Goal: Navigation & Orientation: Find specific page/section

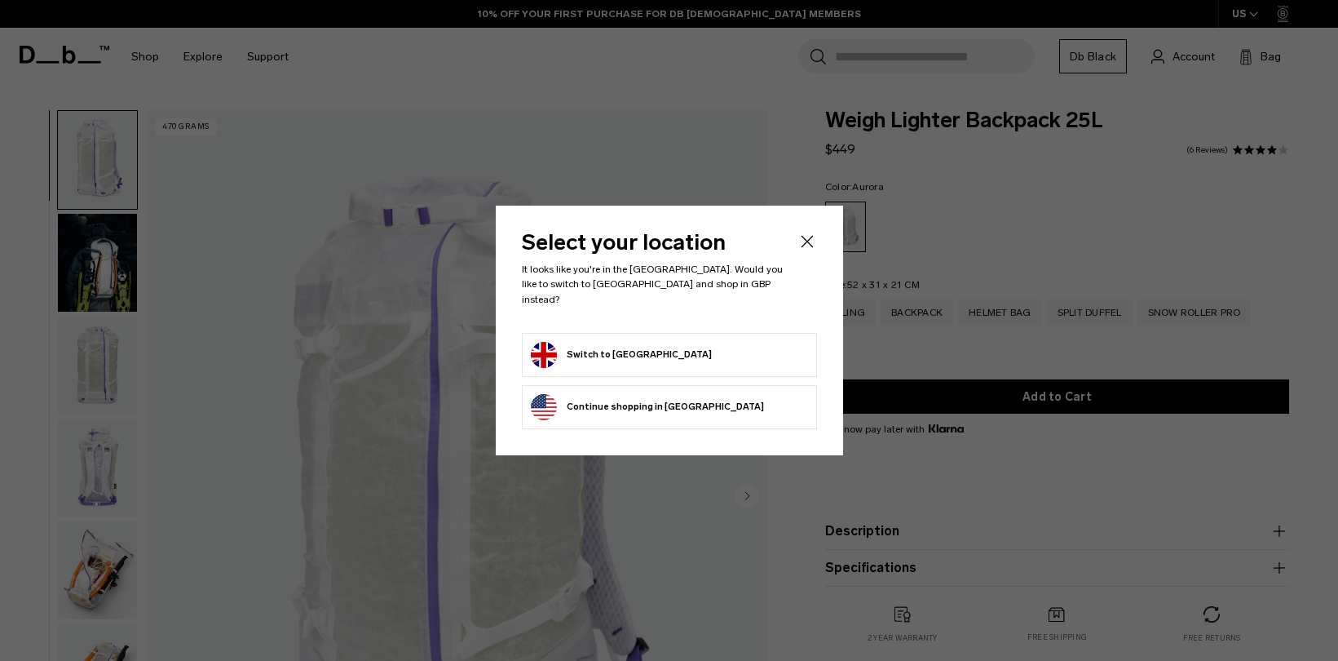
click at [809, 247] on body "Skip to content BUY NOW, PAY LATER WITH KLARNA 10% OFF YOUR FIRST PURCHASE FOR …" at bounding box center [669, 330] width 1338 height 661
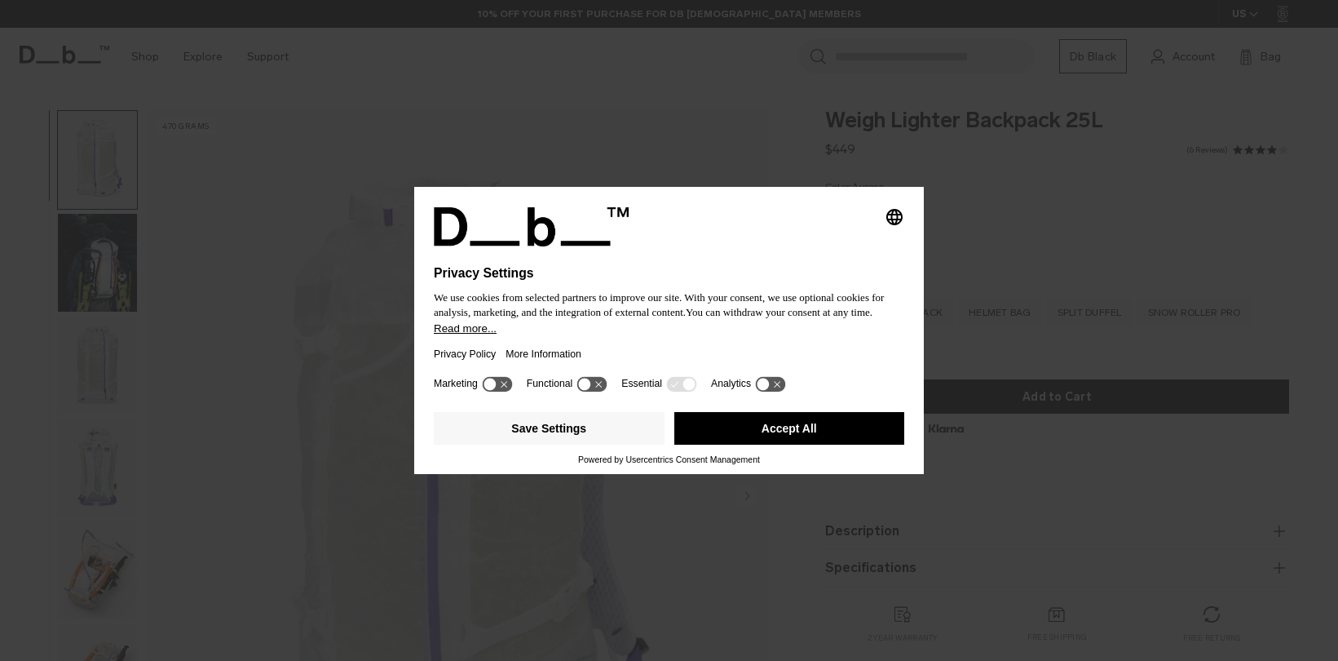
click at [547, 219] on img at bounding box center [556, 226] width 245 height 39
click at [714, 396] on div "Marketing Functional Essential Analytics" at bounding box center [669, 389] width 471 height 33
drag, startPoint x: 737, startPoint y: 428, endPoint x: 728, endPoint y: 418, distance: 13.8
click at [737, 426] on button "Accept All" at bounding box center [789, 428] width 231 height 33
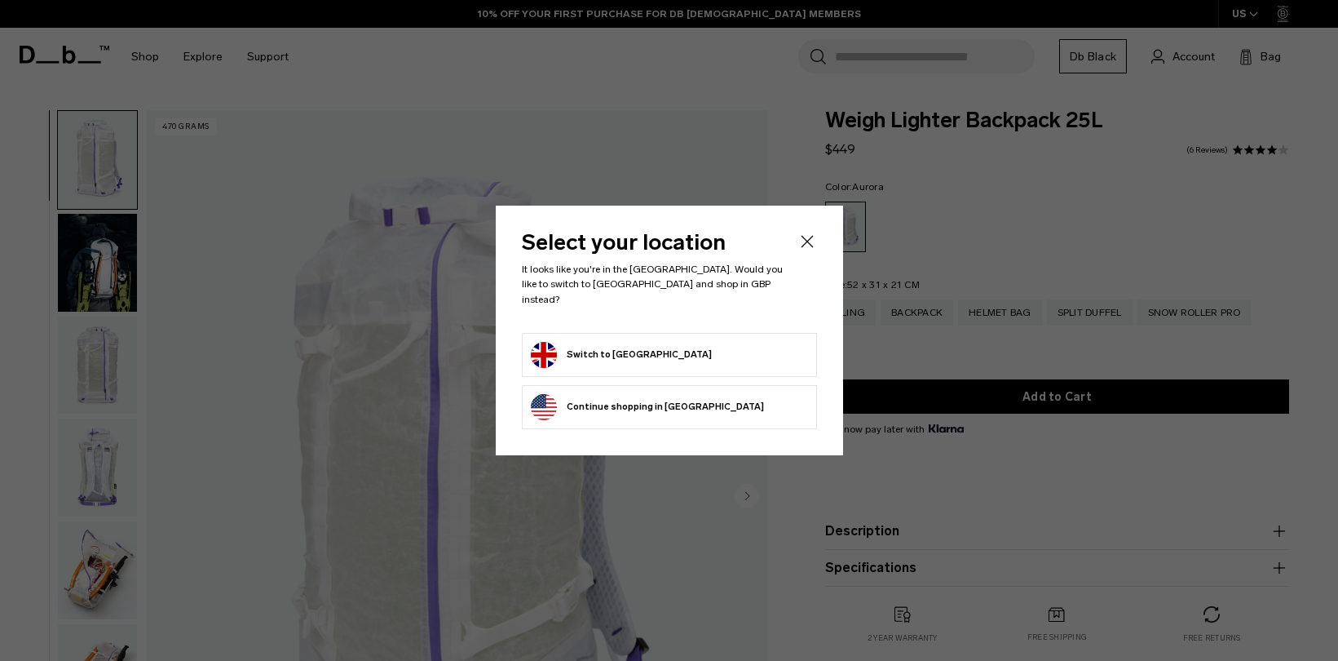
click at [636, 360] on button "Switch to United Kingdom" at bounding box center [621, 355] width 181 height 26
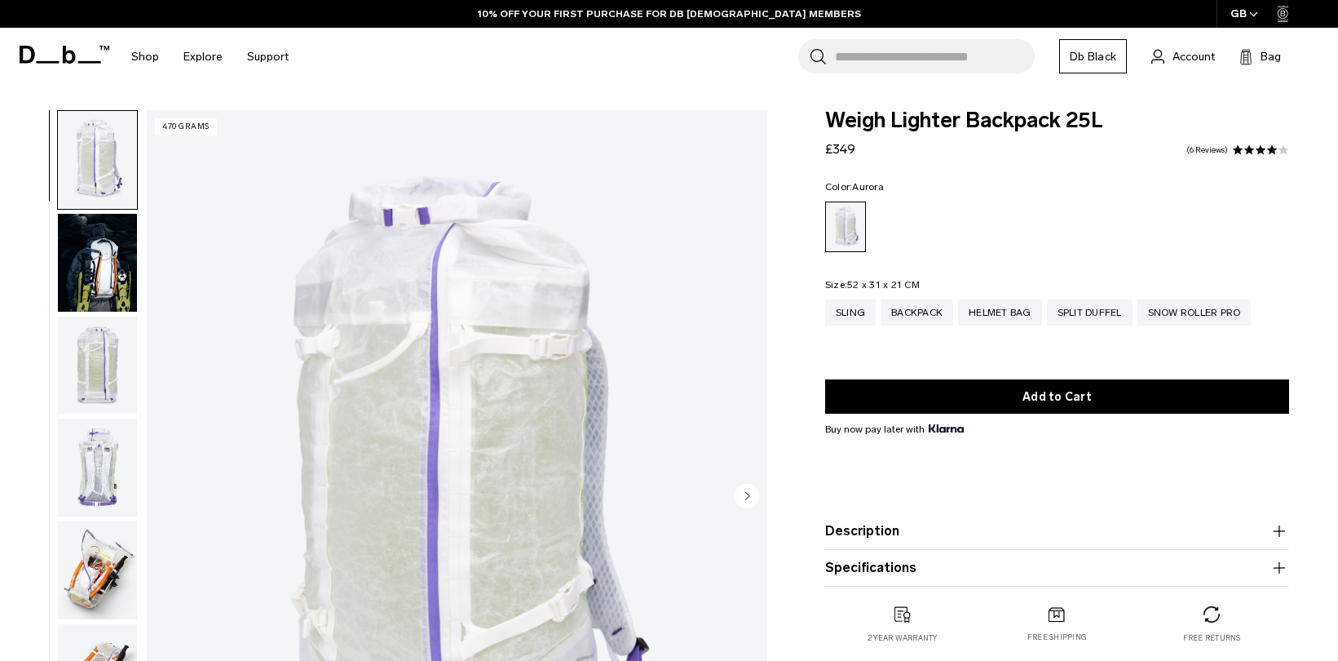
click at [77, 53] on icon at bounding box center [65, 55] width 90 height 18
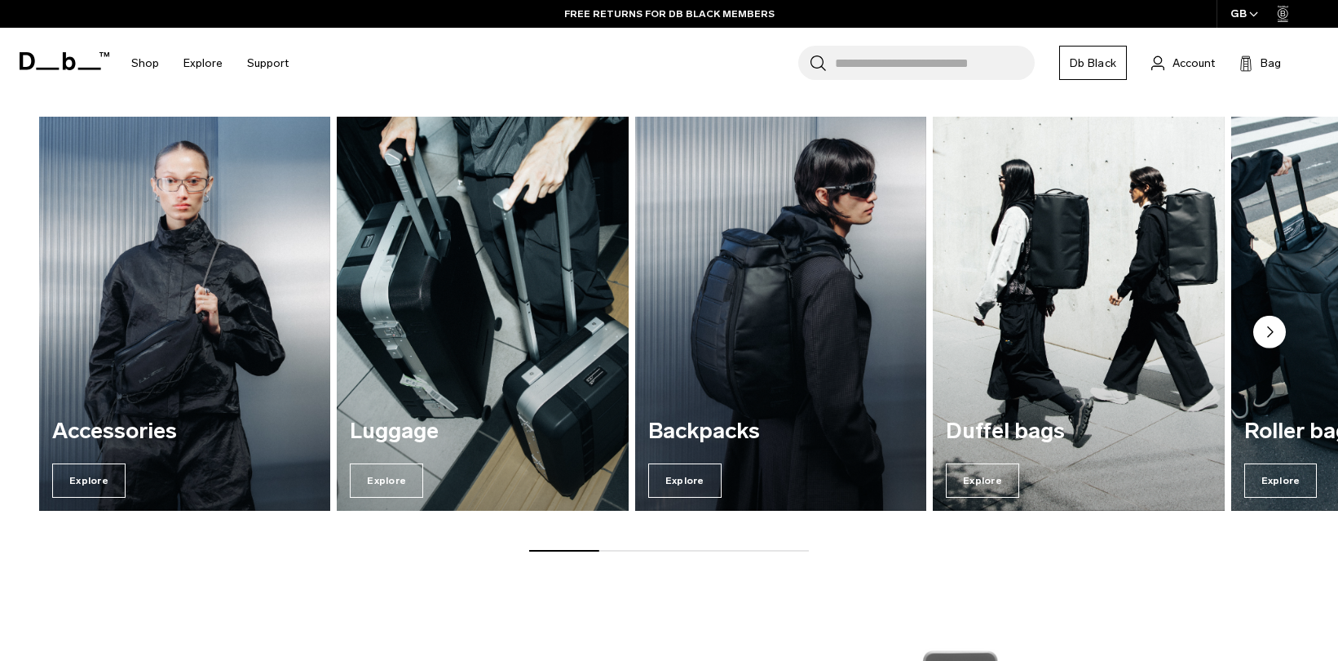
scroll to position [2068, 0]
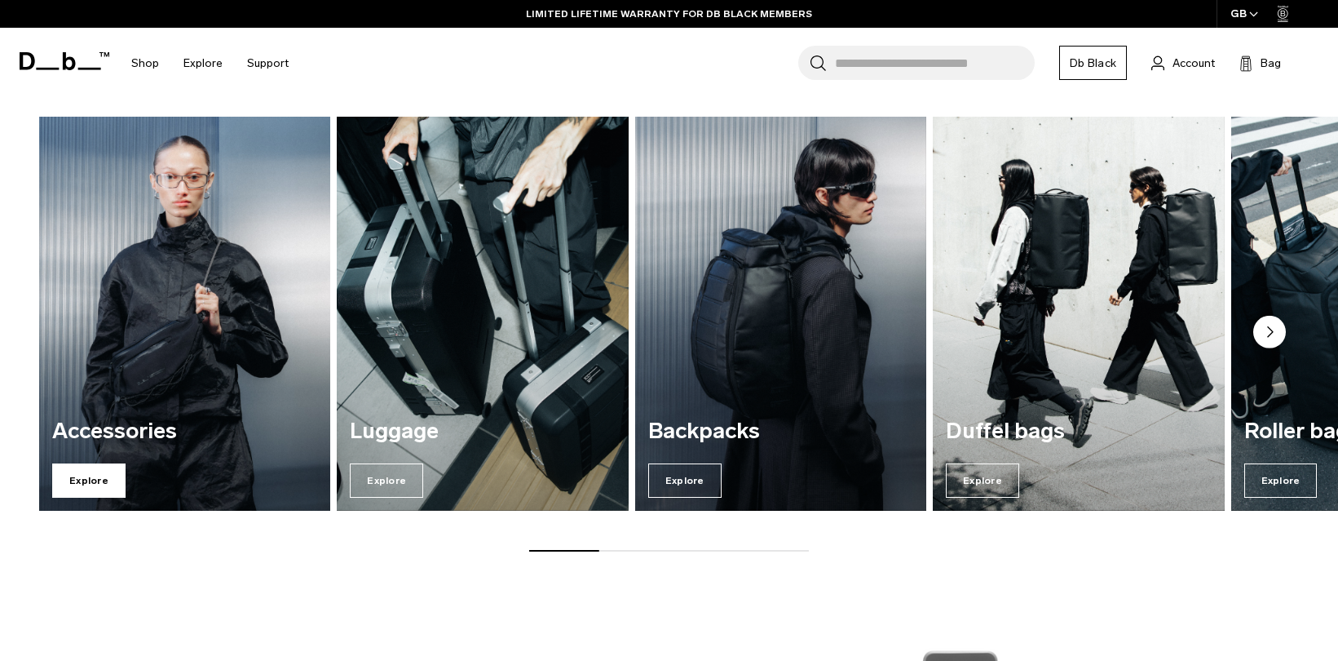
click at [106, 485] on span "Explore" at bounding box center [88, 480] width 73 height 34
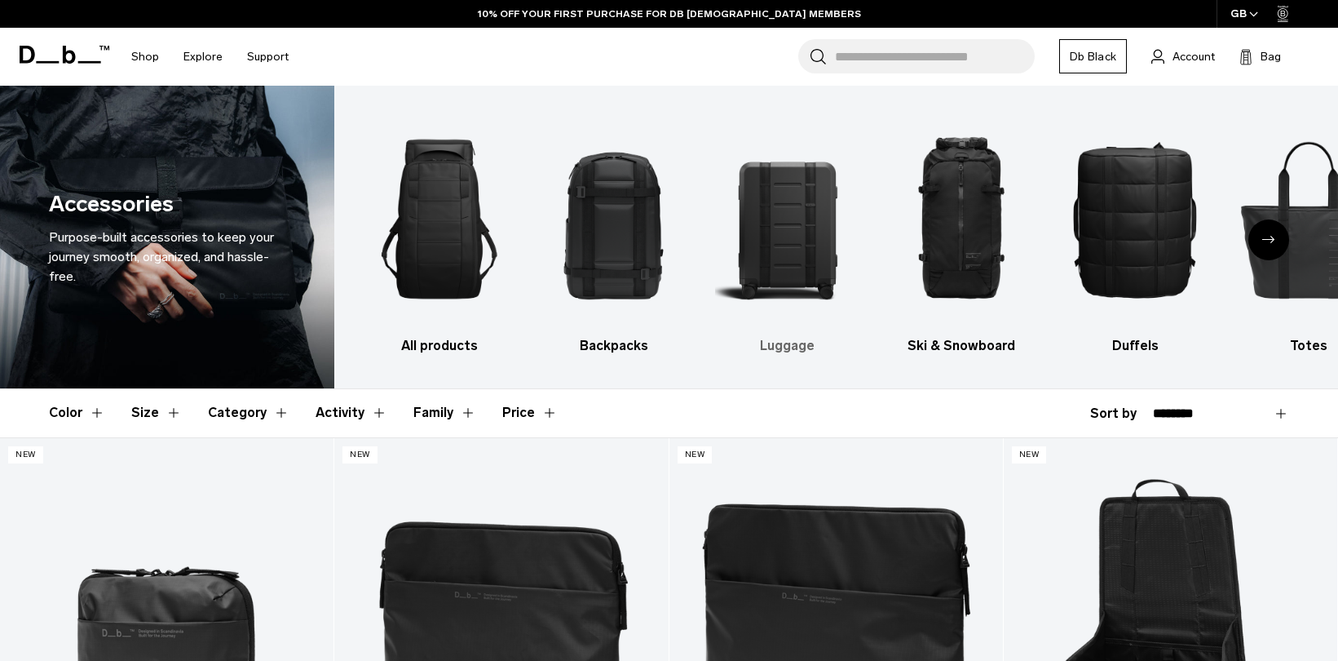
click at [789, 206] on img "3 / 10" at bounding box center [787, 219] width 145 height 218
